Goal: Transaction & Acquisition: Purchase product/service

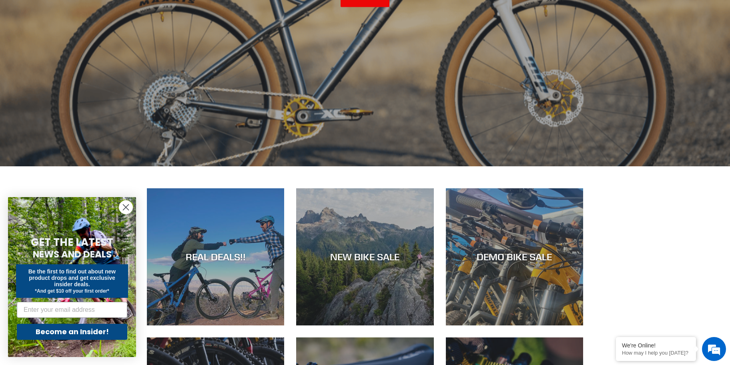
click at [125, 210] on circle "Close dialog" at bounding box center [125, 207] width 13 height 13
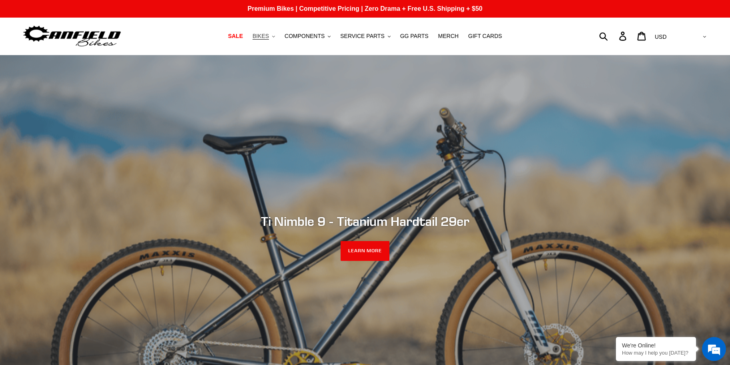
click at [268, 38] on span "BIKES" at bounding box center [260, 36] width 16 height 7
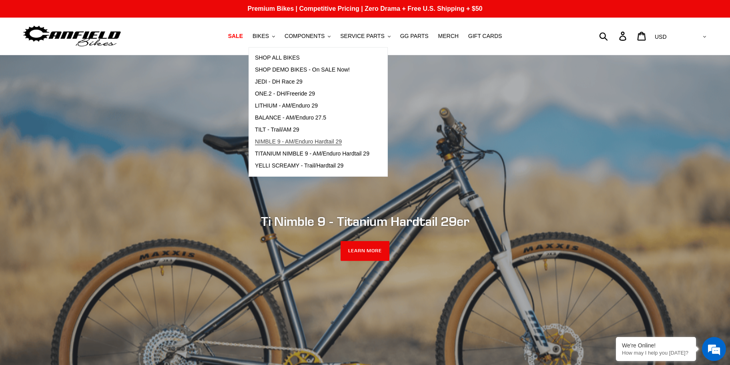
click at [284, 142] on span "NIMBLE 9 - AM/Enduro Hardtail 29" at bounding box center [298, 141] width 87 height 7
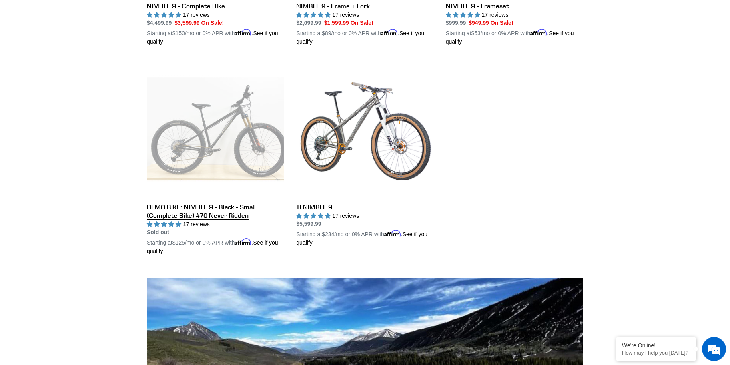
scroll to position [178, 0]
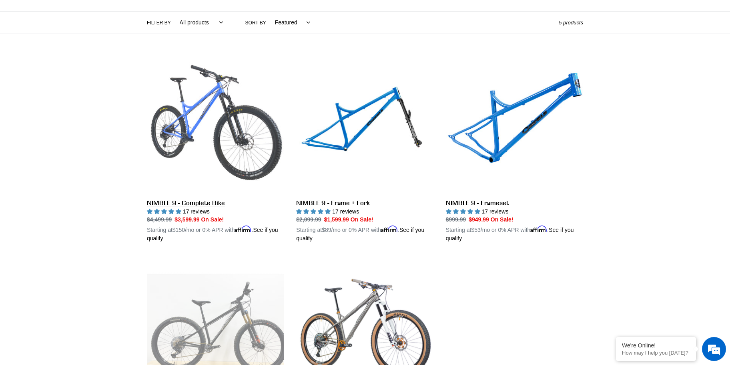
click at [202, 145] on link "NIMBLE 9 - Complete Bike" at bounding box center [215, 149] width 137 height 187
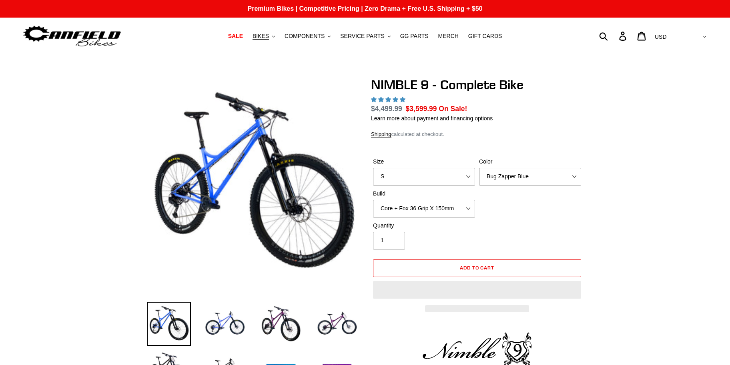
select select "highest-rating"
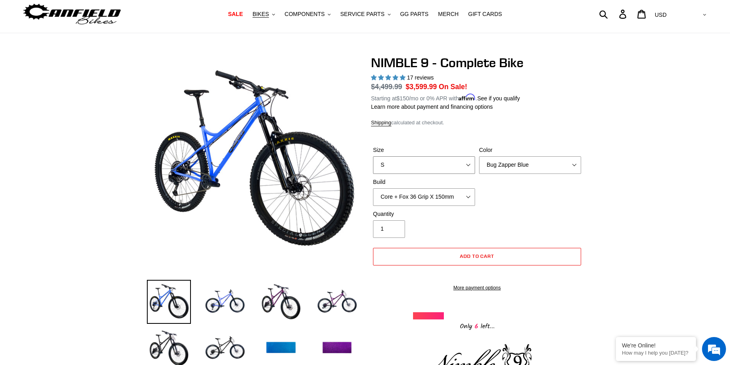
click at [442, 166] on select "S M L XL" at bounding box center [424, 165] width 102 height 18
select select "L"
click at [534, 167] on select "Bug Zapper Blue Purple Haze - Sold Out Galaxy Black" at bounding box center [530, 165] width 102 height 18
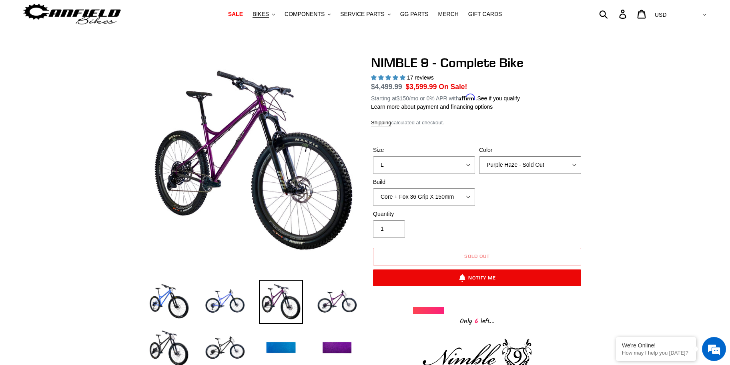
click at [524, 166] on select "Bug Zapper Blue Purple Haze - Sold Out Galaxy Black" at bounding box center [530, 165] width 102 height 18
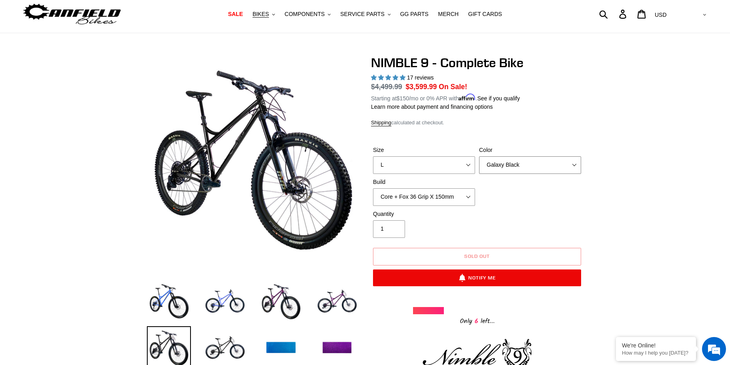
click at [554, 172] on select "Bug Zapper Blue Purple Haze - Sold Out Galaxy Black" at bounding box center [530, 165] width 102 height 18
select select "Bug Zapper Blue"
